Goal: Task Accomplishment & Management: Manage account settings

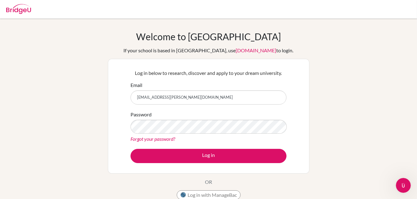
type input "[EMAIL_ADDRESS][PERSON_NAME][DOMAIN_NAME]"
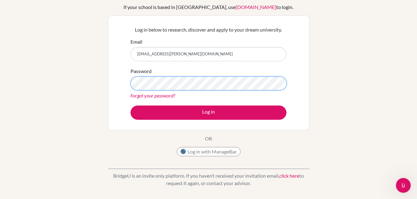
scroll to position [68, 0]
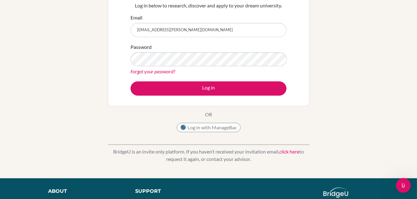
click at [239, 80] on form "Email sidra.alkhatib@amg.sch.ae Password Forgot your password? Log in" at bounding box center [208, 55] width 156 height 82
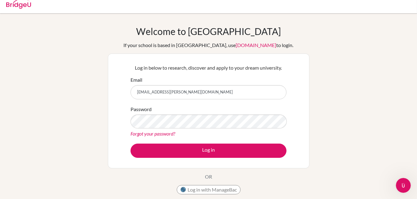
scroll to position [3, 0]
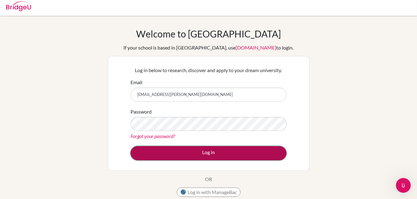
click at [222, 152] on button "Log in" at bounding box center [208, 153] width 156 height 14
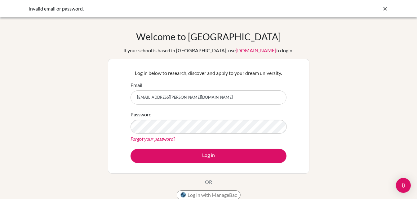
click at [386, 9] on icon at bounding box center [385, 9] width 6 height 6
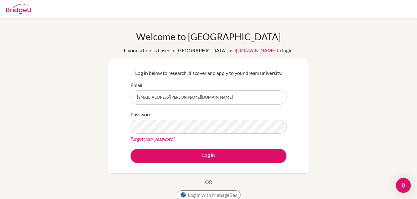
scroll to position [3, 0]
